Goal: Information Seeking & Learning: Find specific fact

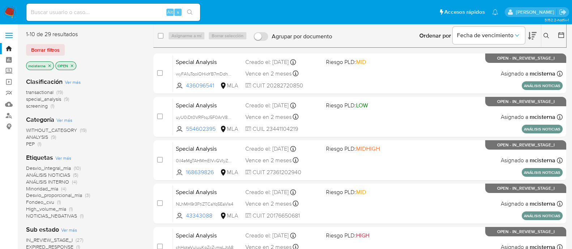
click at [91, 13] on input at bounding box center [113, 12] width 174 height 9
paste input "173178030"
type input "173178030"
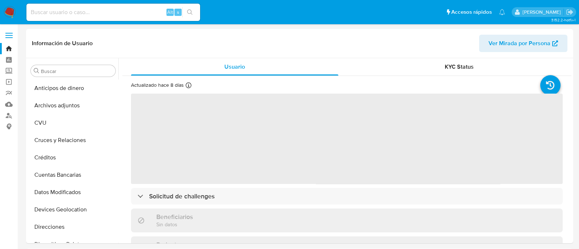
select select "10"
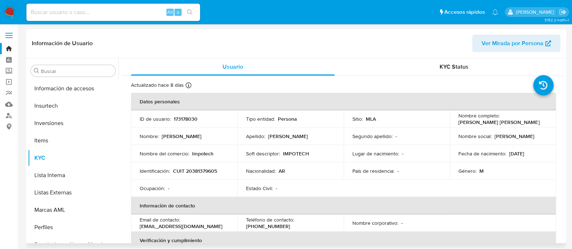
scroll to position [323, 0]
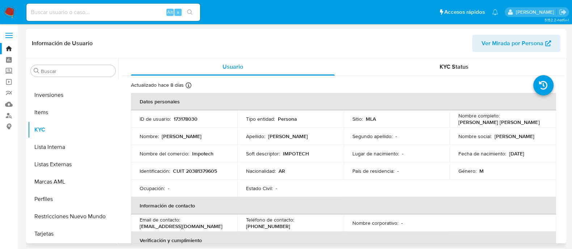
click at [183, 119] on p "173178030" at bounding box center [186, 119] width 24 height 7
copy p "173178030"
drag, startPoint x: 111, startPoint y: 129, endPoint x: 105, endPoint y: 75, distance: 54.7
click at [105, 75] on div "Buscar Anticipos de dinero Archivos adjuntos CVU Cruces y Relaciones Créditos C…" at bounding box center [73, 151] width 90 height 184
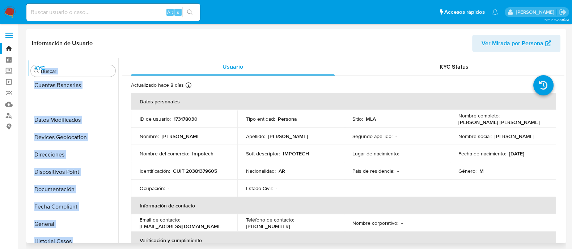
scroll to position [0, 0]
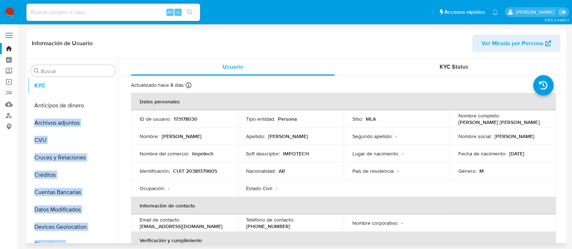
drag, startPoint x: 104, startPoint y: 128, endPoint x: 108, endPoint y: 89, distance: 39.6
click at [108, 89] on ul "Anticipos de dinero Archivos adjuntos CVU Cruces y Relaciones Créditos Cuentas …" at bounding box center [73, 161] width 90 height 163
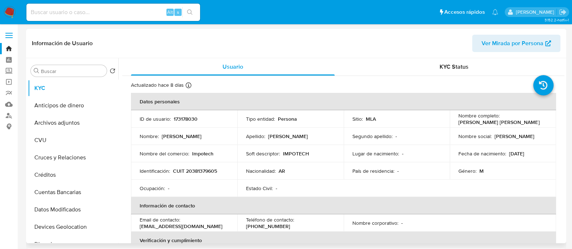
click at [149, 139] on p "Nombre :" at bounding box center [149, 136] width 19 height 7
drag, startPoint x: 106, startPoint y: 123, endPoint x: 108, endPoint y: 101, distance: 22.2
click at [108, 101] on ul "KYC Anticipos de dinero Archivos adjuntos CVU Cruces y Relaciones Créditos Cuen…" at bounding box center [73, 161] width 90 height 163
click at [143, 148] on td "Nombre del comercio : Impotech" at bounding box center [184, 153] width 106 height 17
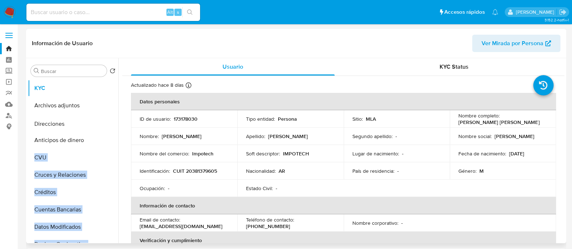
drag, startPoint x: 111, startPoint y: 191, endPoint x: 105, endPoint y: 124, distance: 67.2
click at [105, 124] on ul "KYC Archivos adjuntos Anticipos de dinero CVU Cruces y Relaciones Créditos Cuen…" at bounding box center [73, 161] width 90 height 163
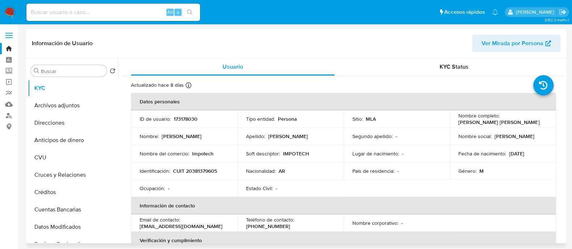
click at [135, 131] on td "Nombre : Alan Alexandro Emmanuel" at bounding box center [184, 136] width 106 height 17
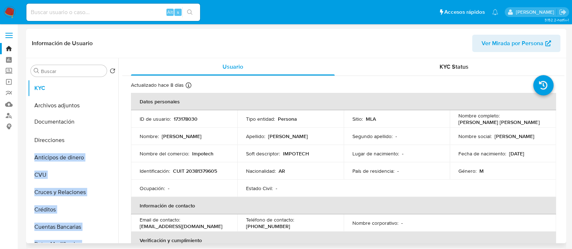
drag, startPoint x: 106, startPoint y: 232, endPoint x: 90, endPoint y: 120, distance: 113.4
click at [90, 120] on ul "KYC Archivos adjuntos Direcciones Anticipos de dinero CVU Cruces y Relaciones C…" at bounding box center [73, 161] width 90 height 163
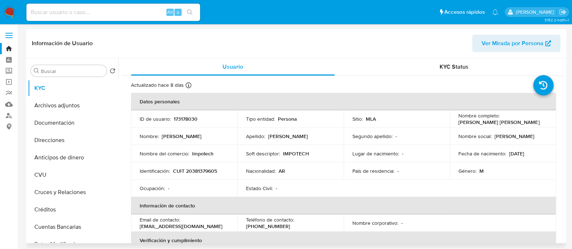
click at [170, 144] on td "Nombre : Alan Alexandro Emmanuel" at bounding box center [184, 136] width 106 height 17
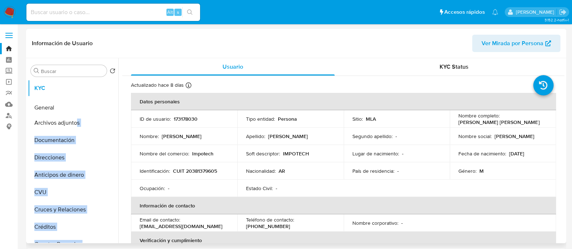
drag, startPoint x: 107, startPoint y: 224, endPoint x: 77, endPoint y: 108, distance: 120.1
click at [77, 108] on ul "KYC Archivos adjuntos Documentación Direcciones Anticipos de dinero CVU Cruces …" at bounding box center [73, 161] width 90 height 163
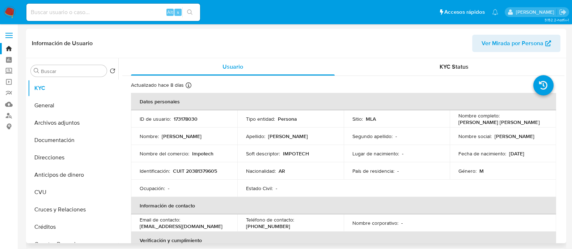
click at [168, 168] on p "Identificación :" at bounding box center [155, 171] width 30 height 7
drag, startPoint x: 106, startPoint y: 194, endPoint x: 97, endPoint y: 174, distance: 22.5
click at [97, 174] on ul "KYC General Archivos adjuntos Documentación Direcciones Anticipos de dinero CVU…" at bounding box center [73, 161] width 90 height 163
click at [152, 171] on p "Identificación :" at bounding box center [155, 171] width 30 height 7
drag, startPoint x: 107, startPoint y: 231, endPoint x: 94, endPoint y: 189, distance: 43.6
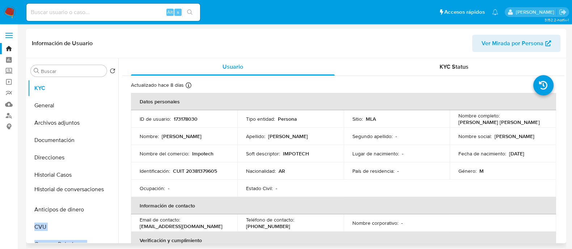
click at [94, 189] on ul "KYC General Archivos adjuntos Documentación Direcciones Historial Casos Anticip…" at bounding box center [73, 161] width 90 height 163
click at [152, 164] on td "Identificación : CUIT 20381379605" at bounding box center [184, 170] width 106 height 17
drag, startPoint x: 106, startPoint y: 199, endPoint x: 107, endPoint y: 211, distance: 11.6
click at [107, 211] on ul "KYC General Archivos adjuntos Documentación Direcciones Historial Casos Histori…" at bounding box center [73, 161] width 90 height 163
click at [145, 165] on td "Identificación : CUIT 20381379605" at bounding box center [184, 170] width 106 height 17
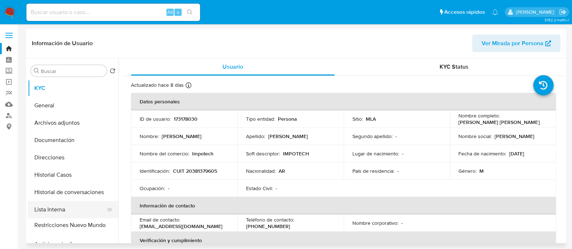
drag, startPoint x: 107, startPoint y: 225, endPoint x: 85, endPoint y: 227, distance: 22.1
click at [85, 227] on ul "KYC General Archivos adjuntos Documentación Direcciones Historial Casos Histori…" at bounding box center [73, 161] width 90 height 163
click at [181, 176] on td "Identificación : CUIT 20381379605" at bounding box center [184, 170] width 106 height 17
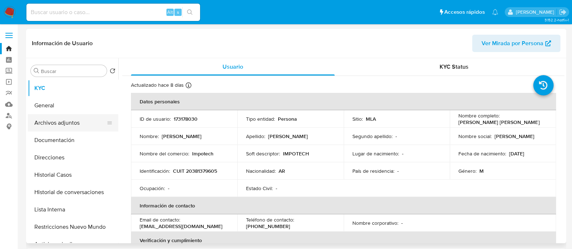
click at [71, 120] on button "Archivos adjuntos" at bounding box center [70, 122] width 85 height 17
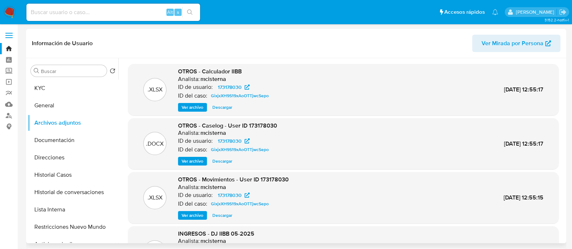
click at [188, 161] on span "Ver archivo" at bounding box center [193, 161] width 22 height 7
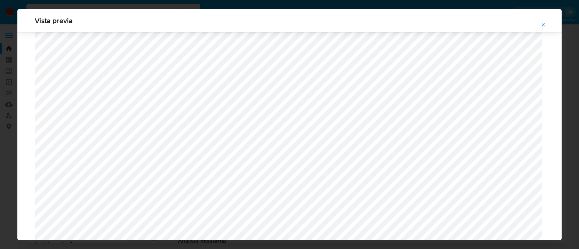
scroll to position [618, 0]
click at [546, 28] on span "Attachment preview" at bounding box center [544, 25] width 6 height 10
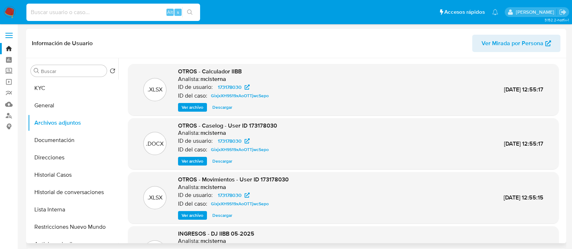
click at [118, 13] on input at bounding box center [113, 12] width 174 height 9
paste input "115087734"
type input "115087734"
click at [192, 12] on icon "search-icon" at bounding box center [190, 12] width 6 height 6
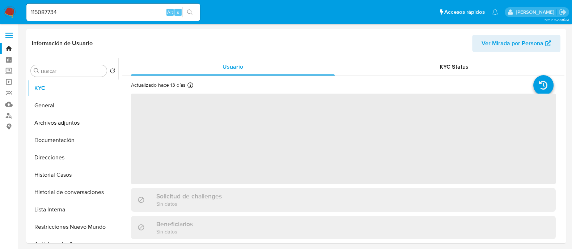
select select "10"
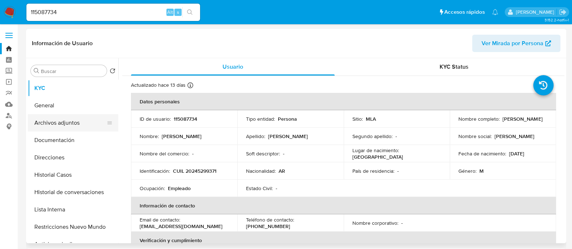
click at [83, 127] on button "Archivos adjuntos" at bounding box center [70, 122] width 85 height 17
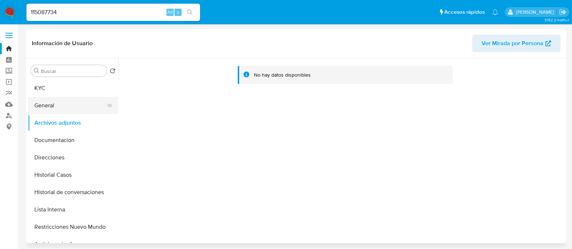
click at [72, 109] on button "General" at bounding box center [70, 105] width 85 height 17
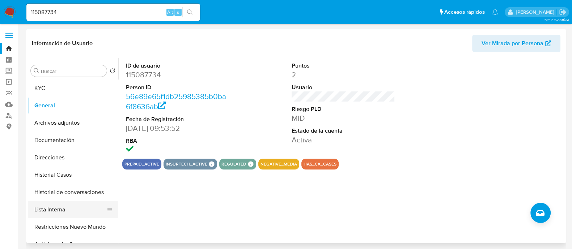
click at [91, 214] on button "Lista Interna" at bounding box center [70, 209] width 85 height 17
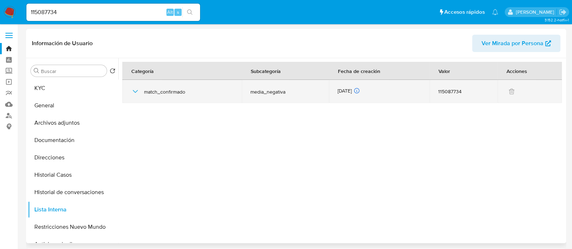
click at [136, 92] on icon "button" at bounding box center [135, 91] width 5 height 3
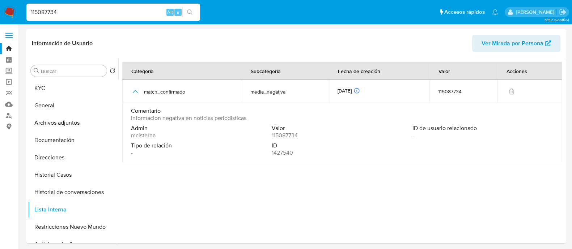
click at [86, 14] on input "115087734" at bounding box center [113, 12] width 174 height 9
paste input "781363095"
type input "781363095"
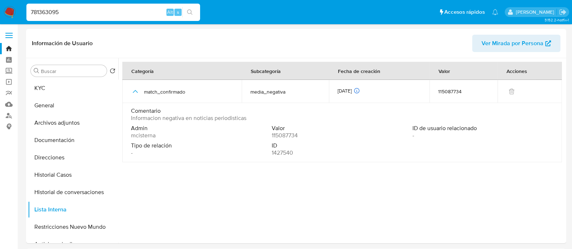
click at [195, 12] on button "search-icon" at bounding box center [189, 12] width 15 height 10
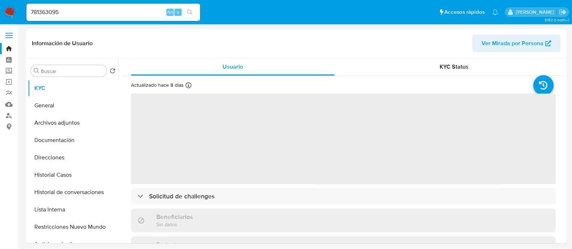
select select "10"
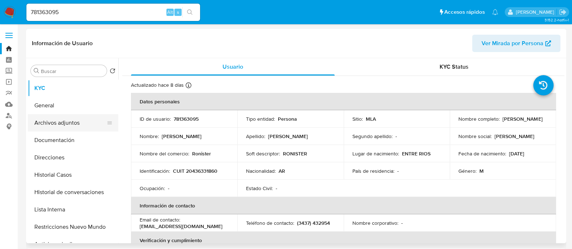
click at [78, 125] on button "Archivos adjuntos" at bounding box center [70, 122] width 85 height 17
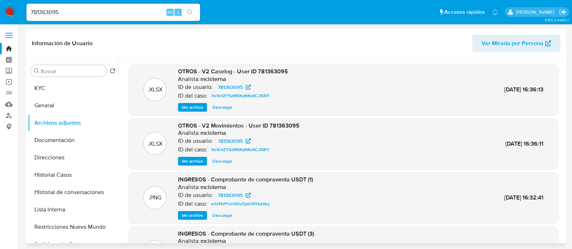
click at [197, 106] on span "Ver archivo" at bounding box center [193, 107] width 22 height 7
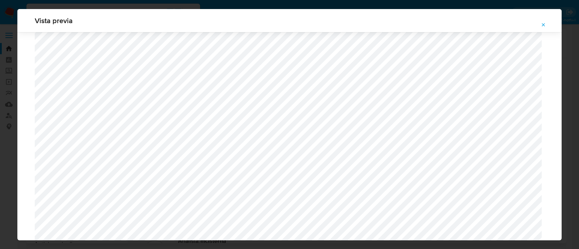
scroll to position [981, 0]
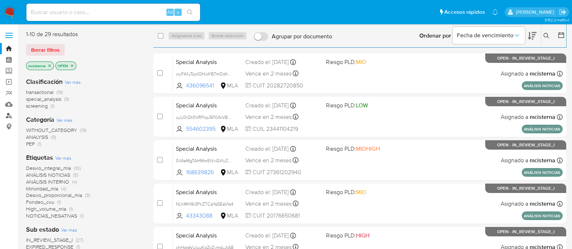
click at [7, 114] on link "Buscador de personas" at bounding box center [43, 115] width 86 height 11
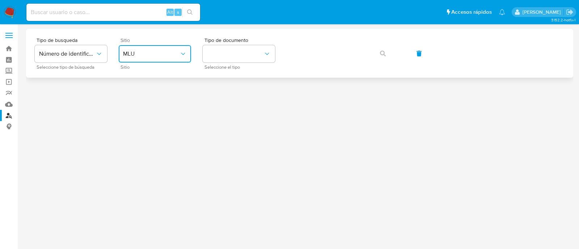
click at [150, 45] on button "MLU" at bounding box center [155, 53] width 72 height 17
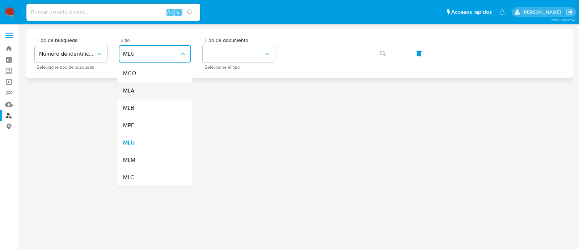
click at [152, 84] on div "MLA" at bounding box center [152, 90] width 59 height 17
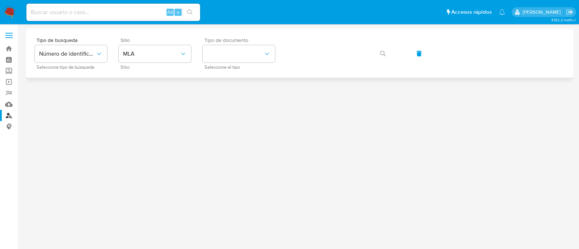
click at [223, 63] on div "Tipo de documento Seleccione el tipo" at bounding box center [239, 53] width 72 height 31
click at [223, 58] on button "identificationType" at bounding box center [239, 53] width 72 height 17
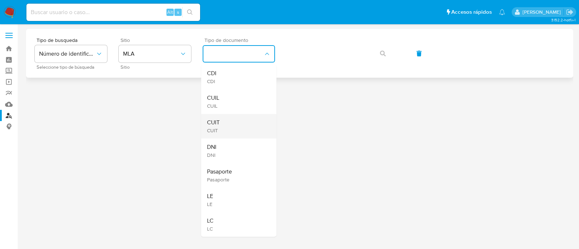
click at [233, 117] on div "CUIT CUIT" at bounding box center [236, 126] width 59 height 25
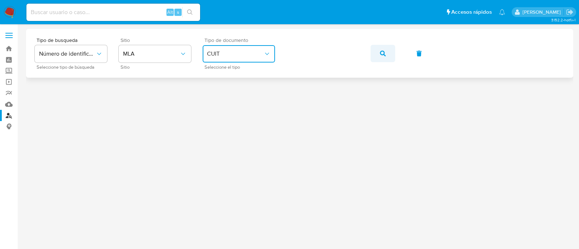
click at [376, 51] on button "button" at bounding box center [383, 53] width 25 height 17
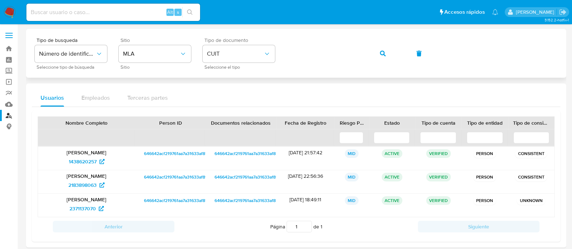
click at [371, 53] on button "button" at bounding box center [383, 53] width 25 height 17
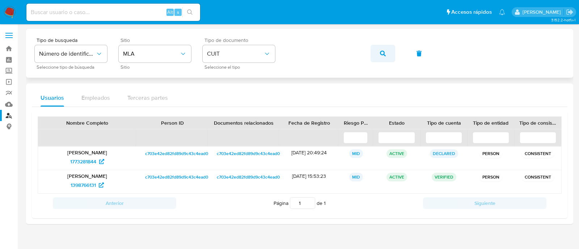
click at [379, 55] on button "button" at bounding box center [383, 53] width 25 height 17
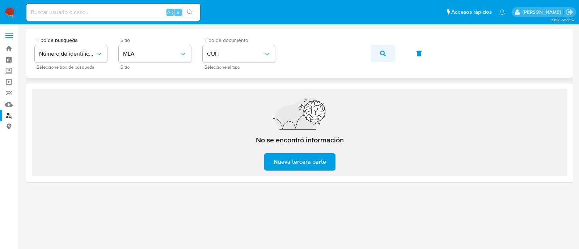
click at [371, 53] on button "button" at bounding box center [383, 53] width 25 height 17
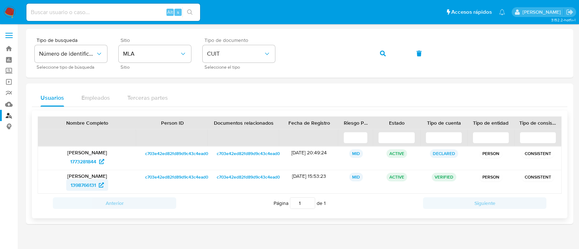
drag, startPoint x: 60, startPoint y: 186, endPoint x: 98, endPoint y: 183, distance: 38.4
click at [98, 183] on div "1398766131" at bounding box center [87, 185] width 88 height 12
drag, startPoint x: 62, startPoint y: 185, endPoint x: 96, endPoint y: 185, distance: 34.4
click at [96, 185] on div "1398766131" at bounding box center [87, 185] width 88 height 12
click at [100, 15] on input at bounding box center [113, 12] width 174 height 9
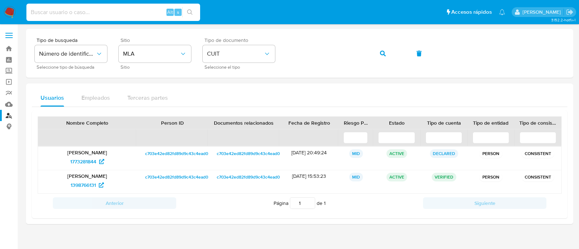
paste input "WPPWEN4H9bc6x4V8hFx0fKLM"
type input "WPPWEN4H9bc6x4V8hFx0fKLM"
click at [192, 13] on icon "search-icon" at bounding box center [190, 12] width 6 height 6
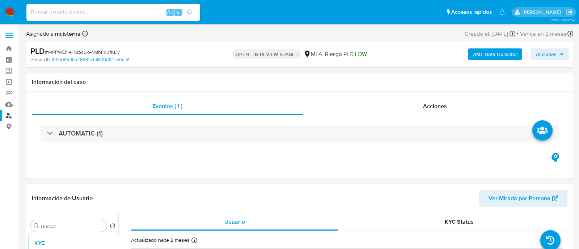
select select "10"
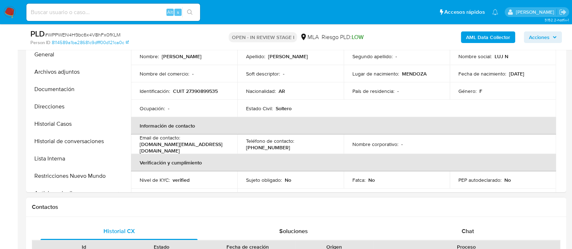
scroll to position [90, 0]
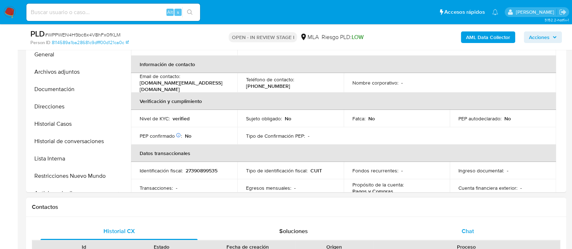
click at [462, 225] on div "Chat" at bounding box center [467, 231] width 157 height 17
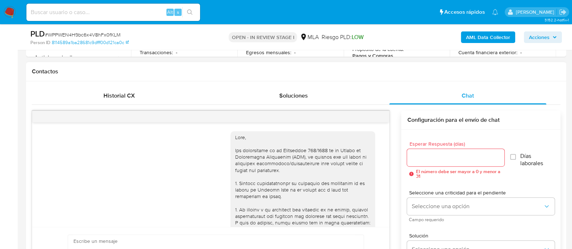
scroll to position [643, 0]
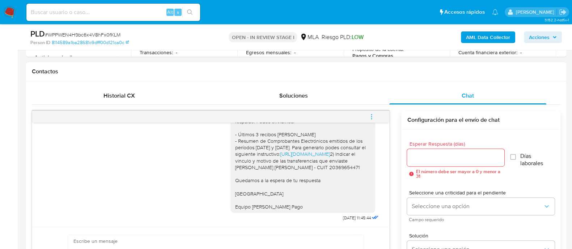
click at [372, 114] on icon "menu-action" at bounding box center [371, 117] width 7 height 7
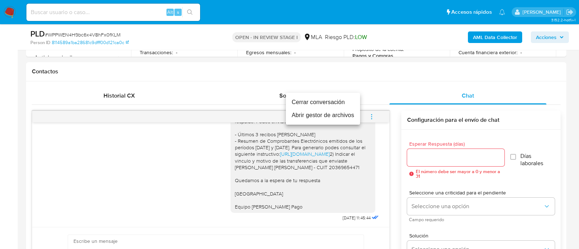
click at [314, 100] on li "Cerrar conversación" at bounding box center [323, 102] width 74 height 13
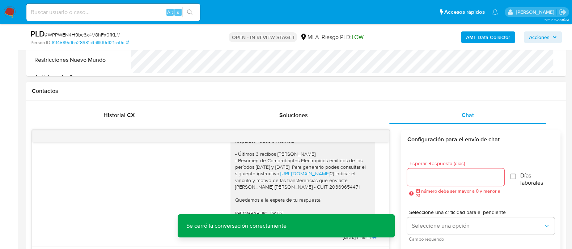
scroll to position [316, 0]
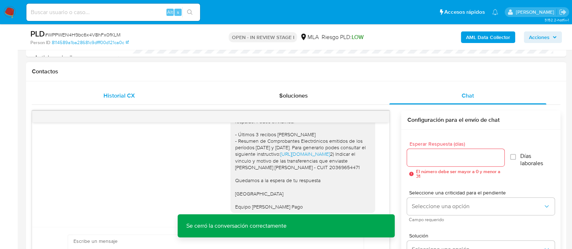
click at [127, 88] on div "Historial CX" at bounding box center [119, 95] width 157 height 17
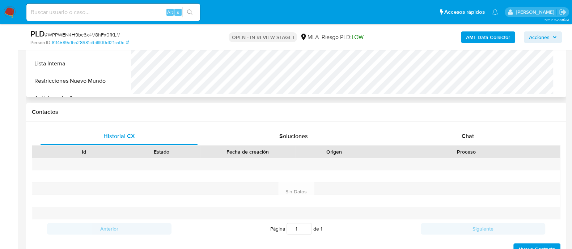
scroll to position [181, 0]
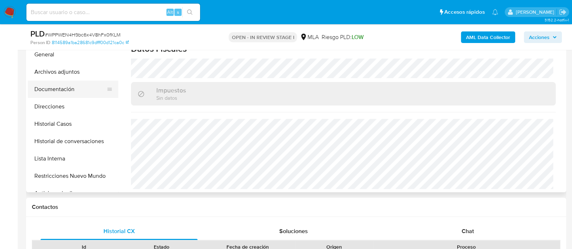
click at [65, 85] on button "Documentación" at bounding box center [70, 89] width 85 height 17
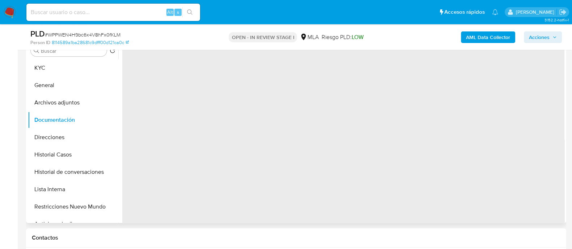
scroll to position [136, 0]
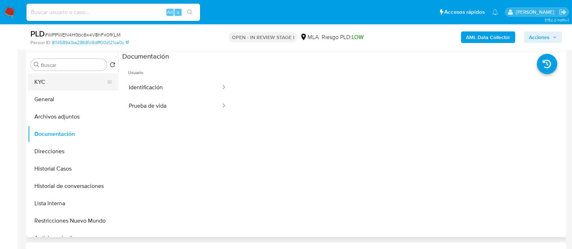
click at [59, 84] on button "KYC" at bounding box center [70, 81] width 85 height 17
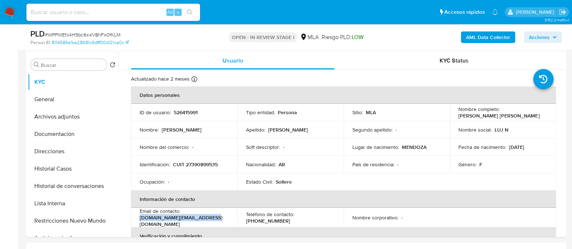
drag, startPoint x: 139, startPoint y: 220, endPoint x: 229, endPoint y: 220, distance: 89.7
click at [229, 220] on td "Email de contacto : [DOMAIN_NAME][EMAIL_ADDRESS][DOMAIN_NAME]" at bounding box center [184, 218] width 106 height 20
copy p "[DOMAIN_NAME][EMAIL_ADDRESS][DOMAIN_NAME]"
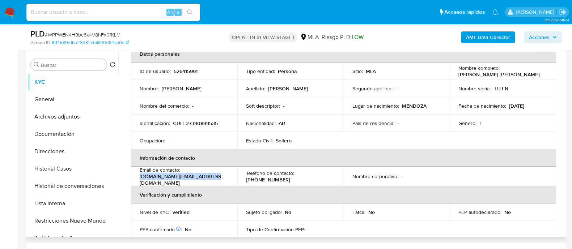
scroll to position [90, 0]
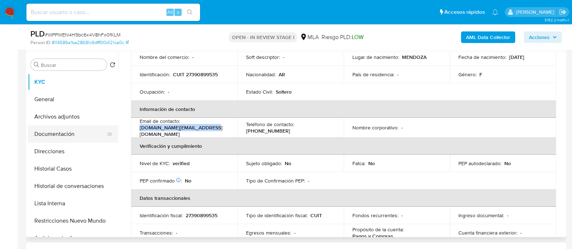
click at [46, 136] on button "Documentación" at bounding box center [70, 134] width 85 height 17
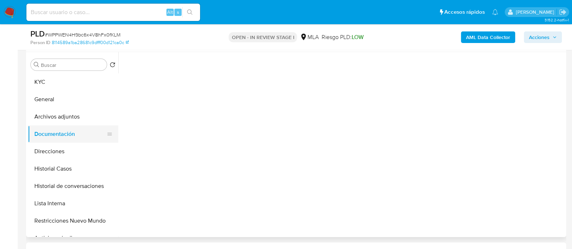
scroll to position [0, 0]
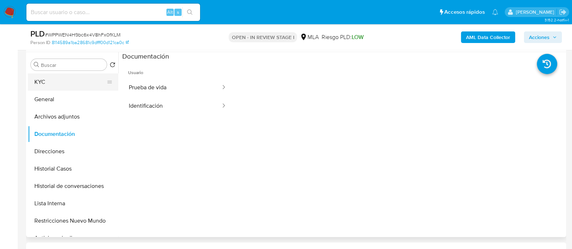
click at [77, 79] on button "KYC" at bounding box center [70, 81] width 85 height 17
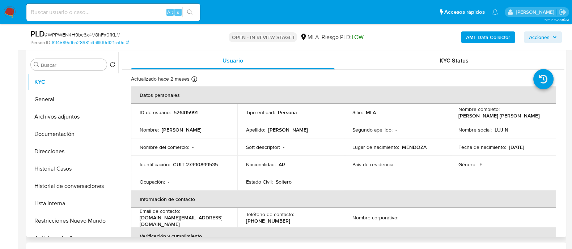
click at [211, 164] on p "CUIT 27390899535" at bounding box center [195, 164] width 45 height 7
copy p "27390899535"
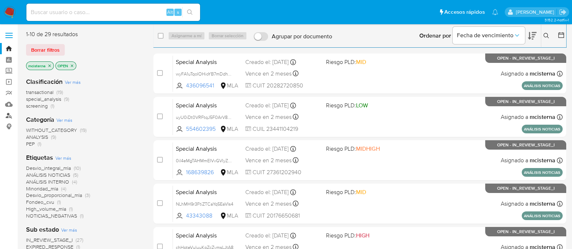
click at [5, 120] on link "Buscador de personas" at bounding box center [43, 115] width 86 height 11
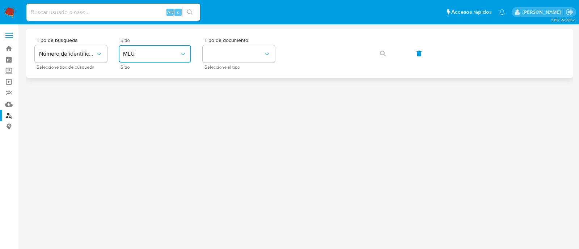
click at [179, 57] on span "MLU" at bounding box center [151, 53] width 56 height 7
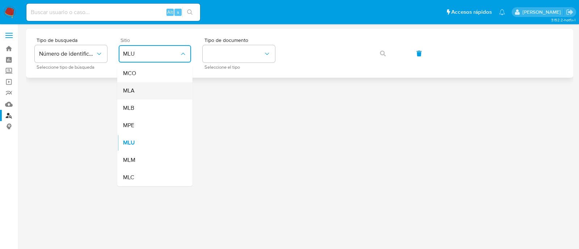
click at [161, 89] on div "MLA" at bounding box center [152, 90] width 59 height 17
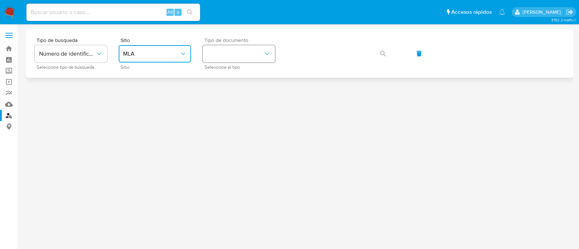
click at [237, 54] on button "identificationType" at bounding box center [239, 53] width 72 height 17
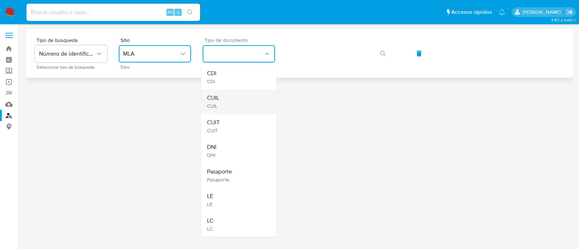
click at [233, 103] on div "CUIL CUIL" at bounding box center [236, 101] width 59 height 25
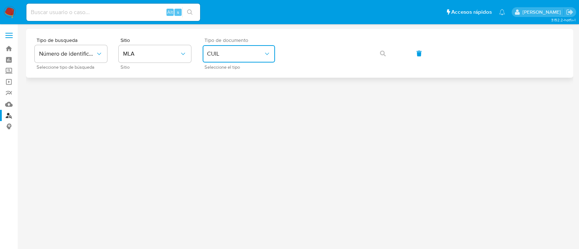
click at [237, 50] on span "CUIL" at bounding box center [235, 53] width 56 height 7
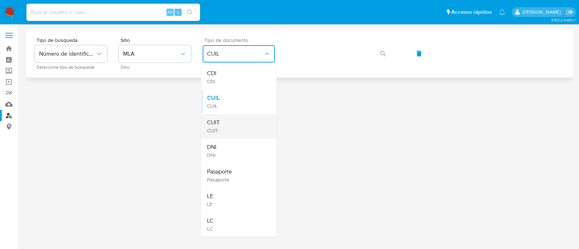
click at [232, 121] on div "CUIT CUIT" at bounding box center [236, 126] width 59 height 25
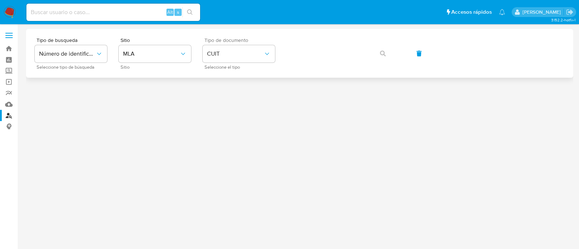
click at [326, 41] on div "Tipo de busqueda Número de identificación Seleccione tipo de búsqueda Sitio MLA…" at bounding box center [300, 53] width 530 height 31
click at [380, 55] on icon "button" at bounding box center [383, 54] width 6 height 6
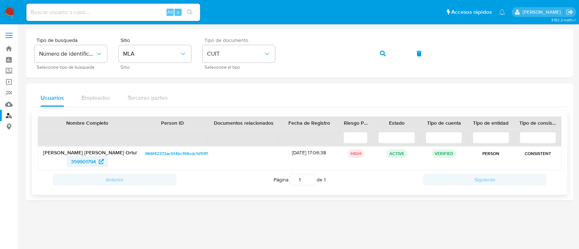
click at [71, 160] on span "359901794" at bounding box center [83, 162] width 25 height 12
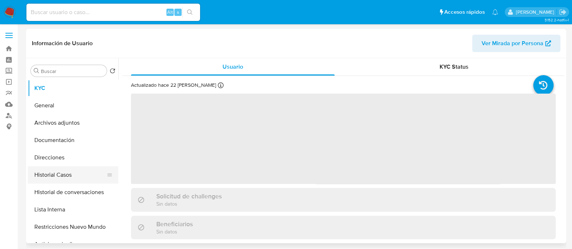
click at [84, 171] on button "Historial Casos" at bounding box center [70, 174] width 85 height 17
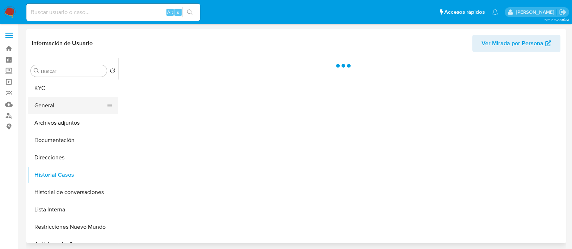
select select "10"
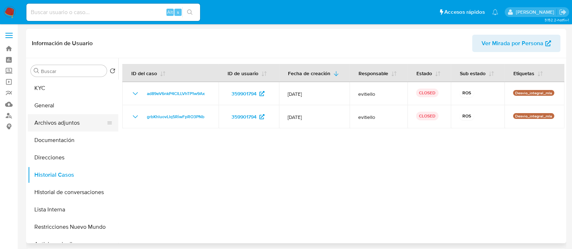
drag, startPoint x: 80, startPoint y: 122, endPoint x: 100, endPoint y: 125, distance: 20.4
click at [80, 122] on button "Archivos adjuntos" at bounding box center [70, 122] width 85 height 17
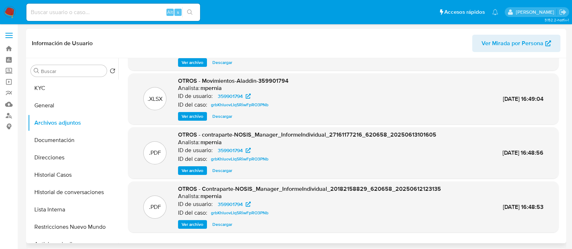
scroll to position [61, 0]
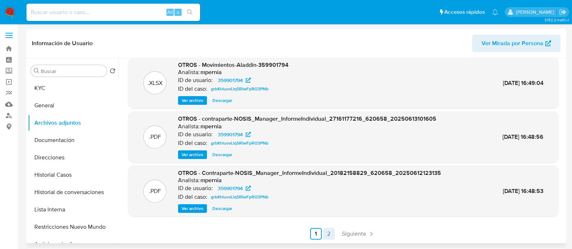
click at [328, 235] on link "2" at bounding box center [329, 234] width 12 height 12
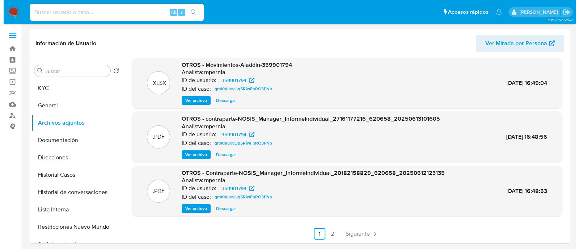
scroll to position [0, 0]
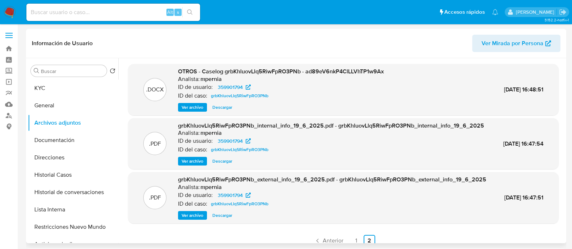
click at [187, 111] on span "Ver archivo" at bounding box center [193, 107] width 22 height 7
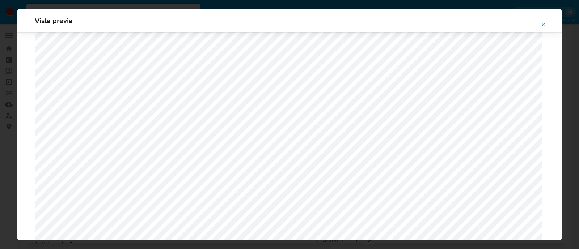
scroll to position [845, 0]
